Goal: Transaction & Acquisition: Purchase product/service

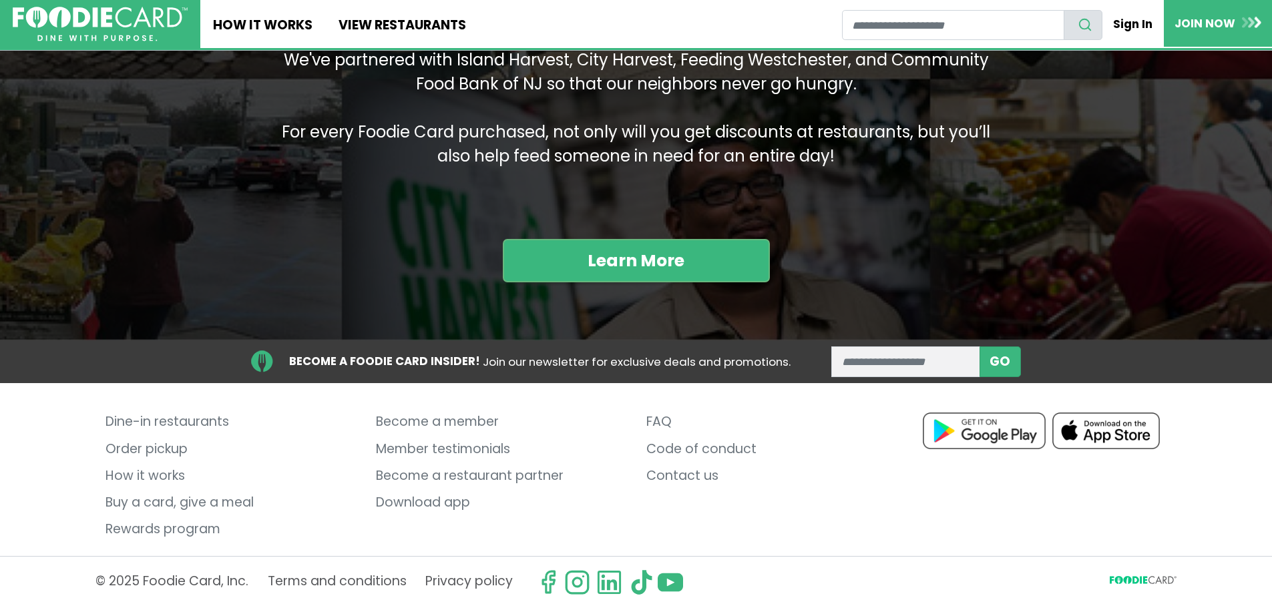
scroll to position [1659, 0]
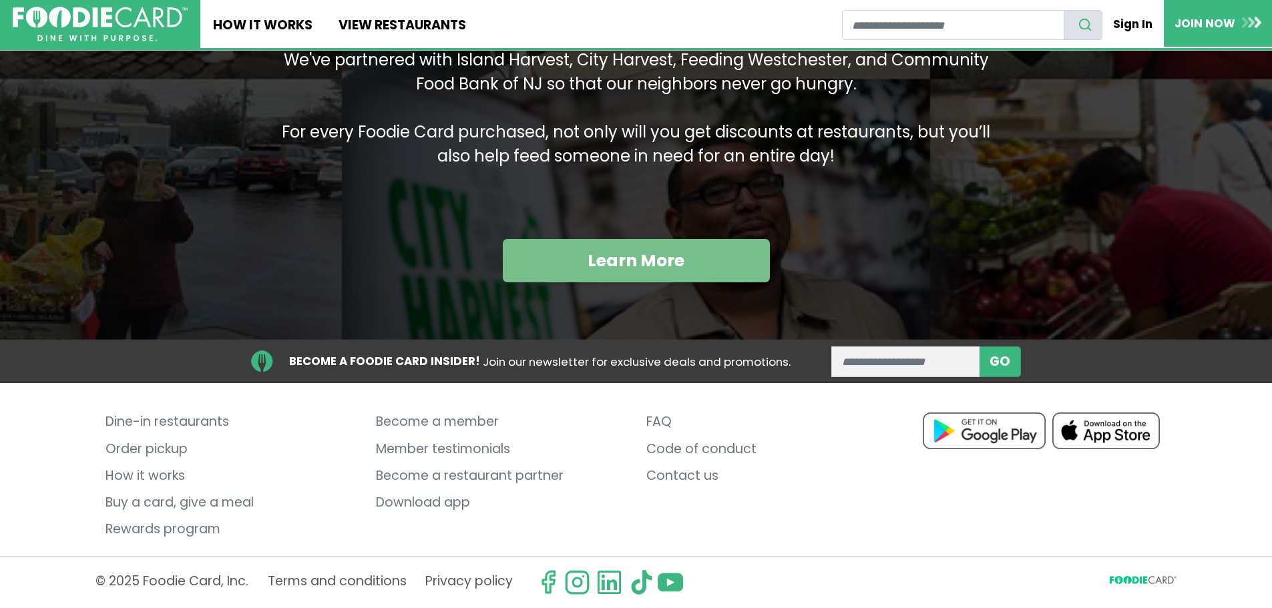
click at [599, 264] on link "Learn More" at bounding box center [636, 261] width 267 height 44
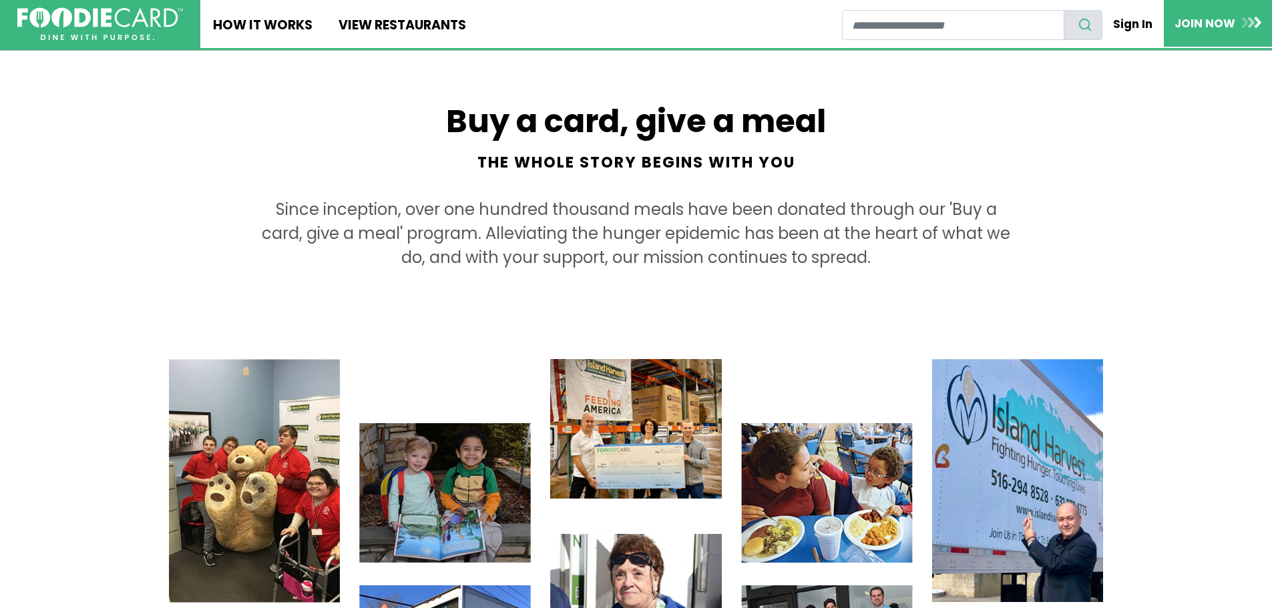
click at [109, 19] on img at bounding box center [100, 23] width 166 height 33
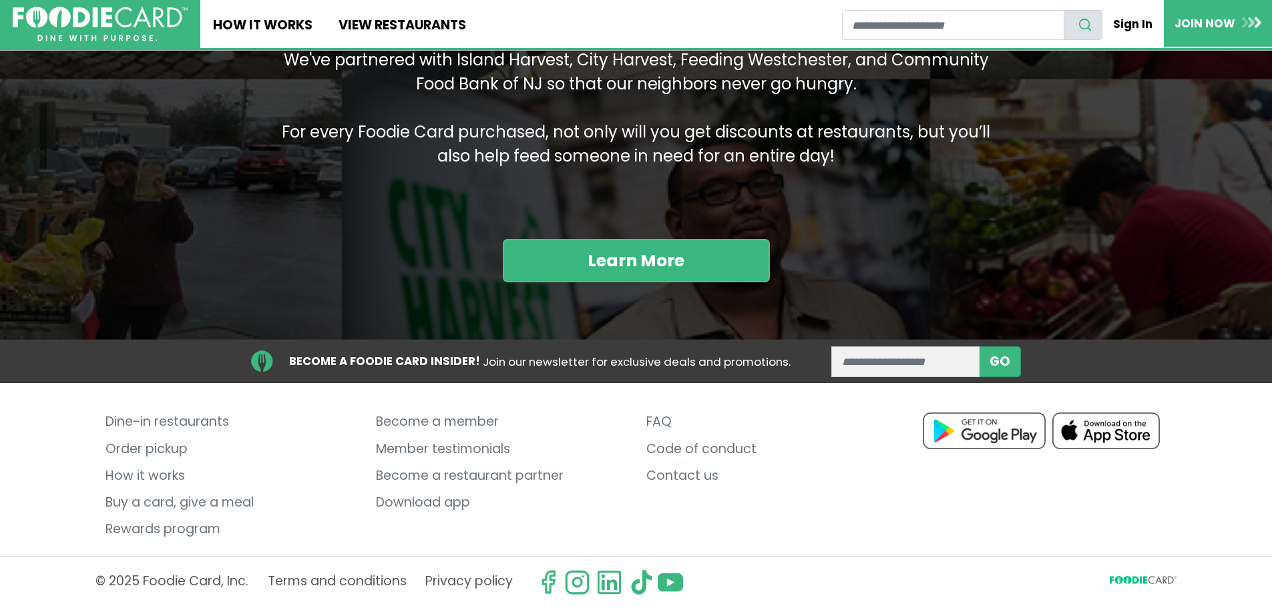
scroll to position [1659, 0]
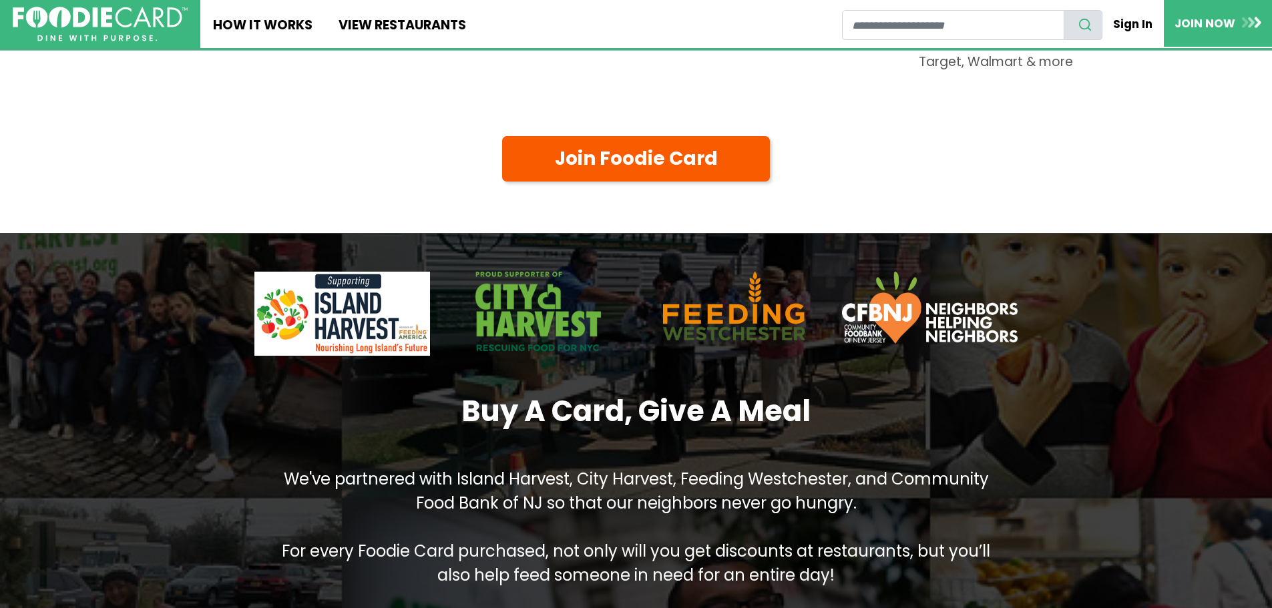
drag, startPoint x: 435, startPoint y: 448, endPoint x: 431, endPoint y: 402, distance: 46.3
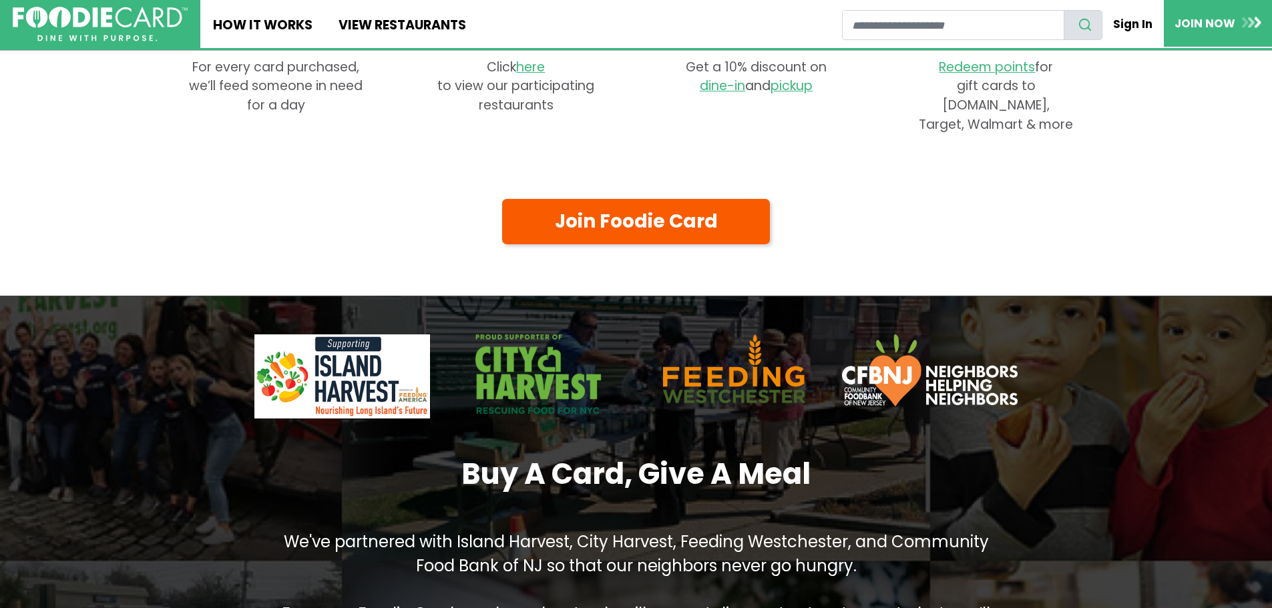
scroll to position [0, 0]
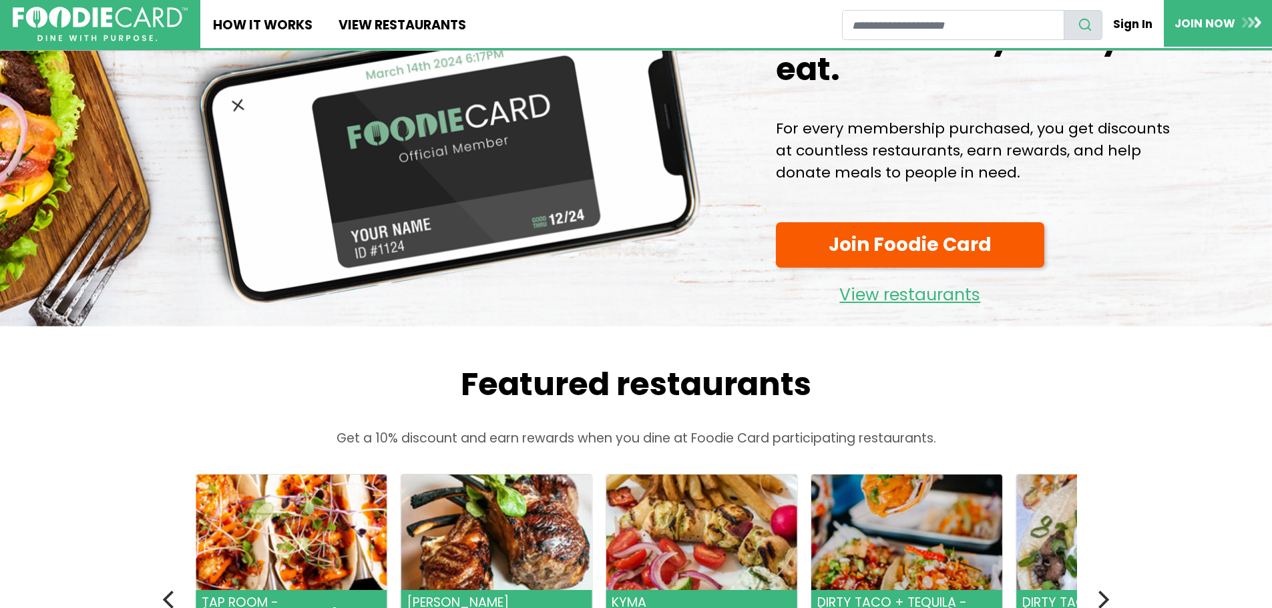
scroll to position [134, 0]
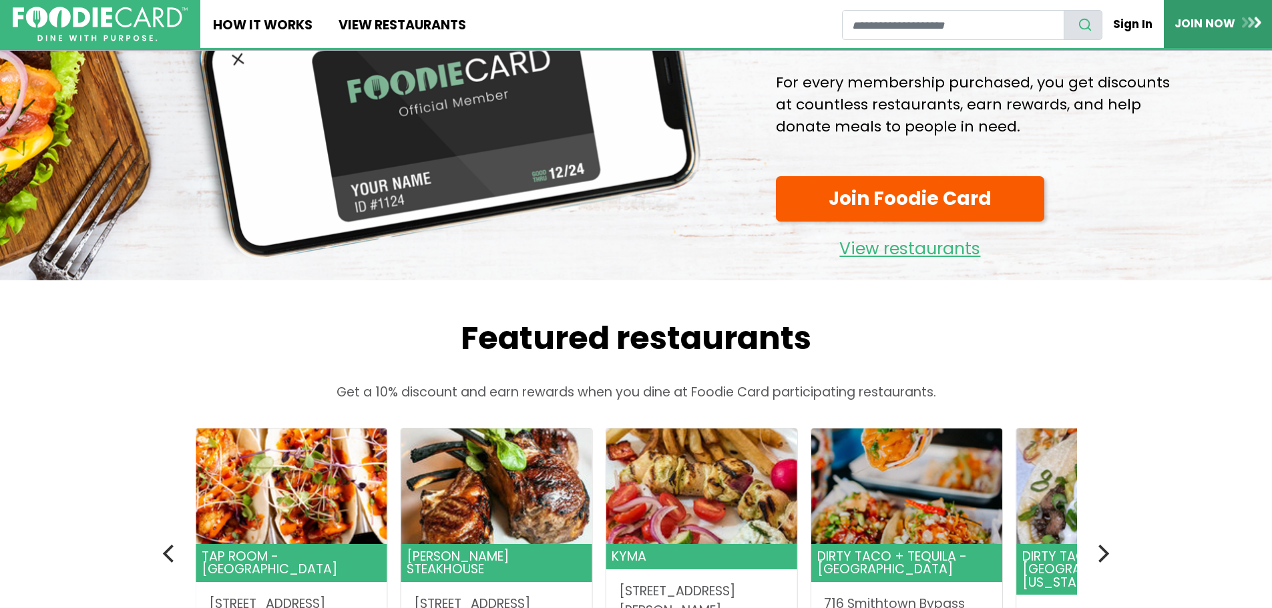
click at [1243, 21] on img at bounding box center [1251, 22] width 19 height 11
